Goal: Information Seeking & Learning: Learn about a topic

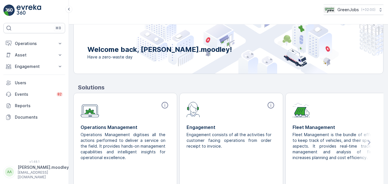
scroll to position [69, 0]
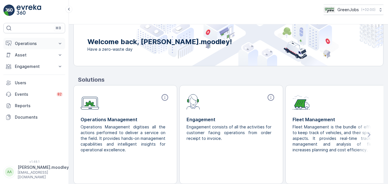
click at [59, 43] on icon at bounding box center [60, 43] width 3 height 1
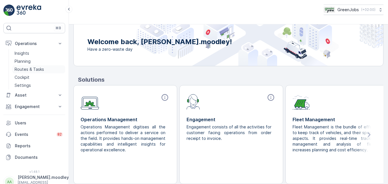
click at [33, 68] on p "Routes & Tasks" at bounding box center [29, 69] width 29 height 6
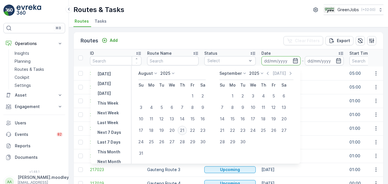
click at [184, 129] on div "21" at bounding box center [182, 130] width 9 height 9
type input "[DATE]"
click at [184, 129] on div "21" at bounding box center [182, 130] width 9 height 9
type input "[DATE]"
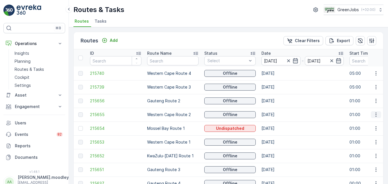
click at [278, 115] on icon "button" at bounding box center [376, 115] width 6 height 6
click at [278, 124] on span "See More Details" at bounding box center [362, 123] width 33 height 6
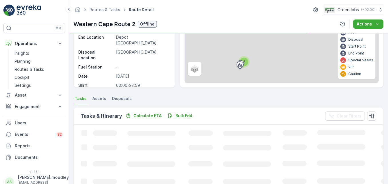
scroll to position [86, 0]
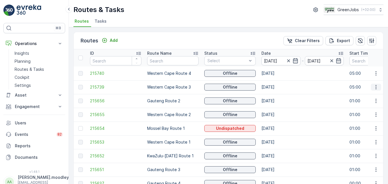
click at [278, 87] on icon "button" at bounding box center [376, 87] width 6 height 6
click at [278, 96] on span "See More Details" at bounding box center [362, 96] width 33 height 6
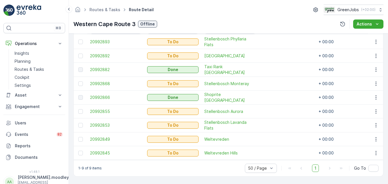
scroll to position [145, 0]
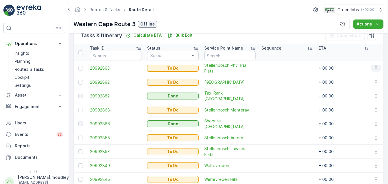
click at [278, 66] on icon "button" at bounding box center [376, 68] width 6 height 6
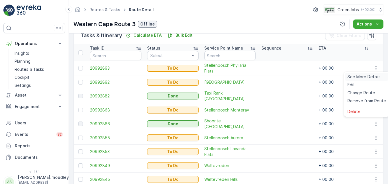
click at [278, 78] on span "See More Details" at bounding box center [364, 77] width 33 height 6
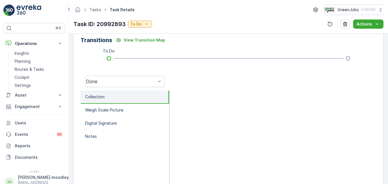
scroll to position [177, 0]
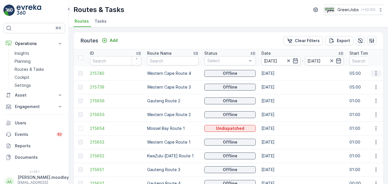
click at [278, 73] on icon "button" at bounding box center [376, 73] width 6 height 6
click at [278, 80] on span "See More Details" at bounding box center [362, 82] width 33 height 6
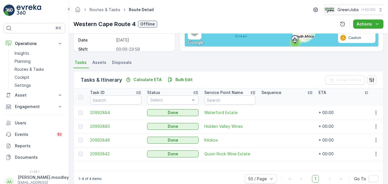
scroll to position [112, 0]
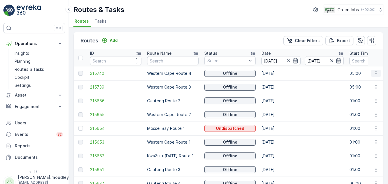
click at [278, 72] on icon "button" at bounding box center [376, 73] width 6 height 6
click at [278, 83] on span "See More Details" at bounding box center [362, 82] width 33 height 6
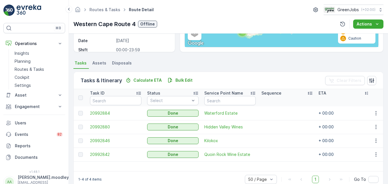
scroll to position [112, 0]
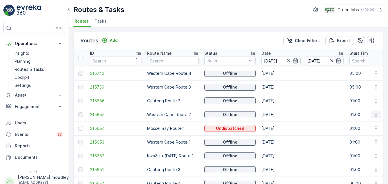
click at [278, 117] on icon "button" at bounding box center [376, 115] width 6 height 6
click at [278, 122] on span "See More Details" at bounding box center [362, 123] width 33 height 6
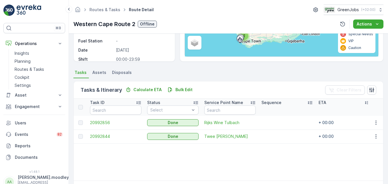
scroll to position [112, 0]
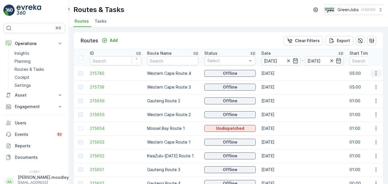
click at [278, 71] on button "button" at bounding box center [376, 73] width 10 height 7
click at [278, 80] on span "See More Details" at bounding box center [362, 82] width 33 height 6
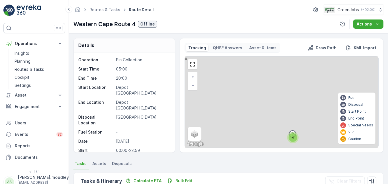
scroll to position [112, 0]
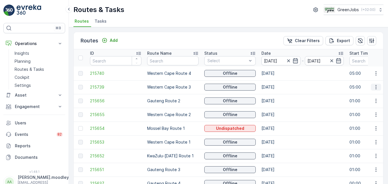
click at [278, 88] on icon "button" at bounding box center [376, 87] width 6 height 6
click at [278, 96] on span "See More Details" at bounding box center [362, 96] width 33 height 6
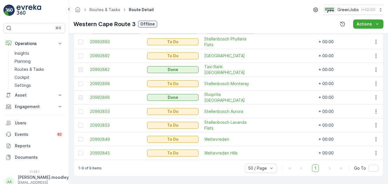
scroll to position [145, 0]
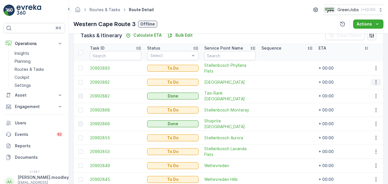
click at [278, 81] on icon "button" at bounding box center [376, 82] width 6 height 6
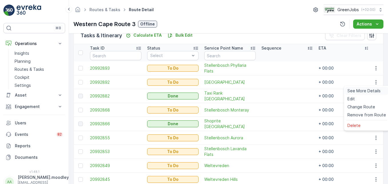
click at [278, 90] on span "See More Details" at bounding box center [364, 91] width 33 height 6
